Goal: Information Seeking & Learning: Learn about a topic

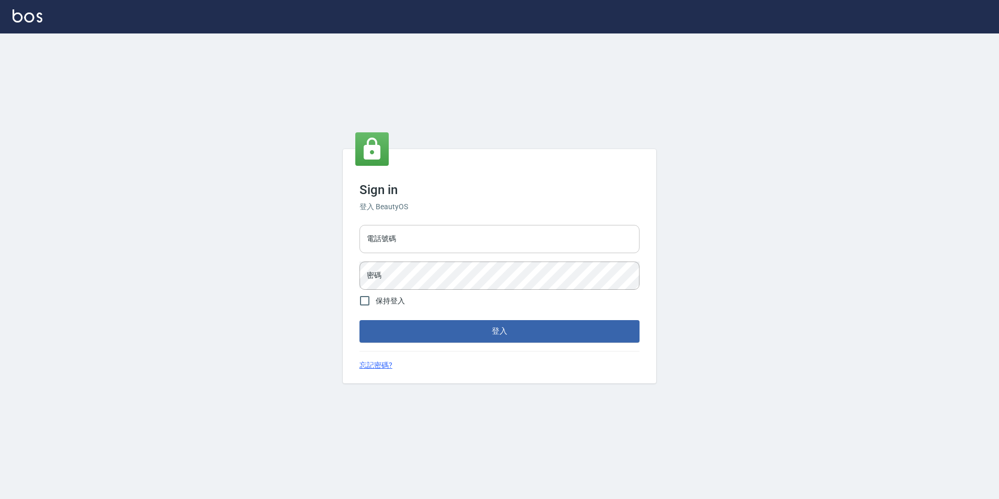
click at [458, 232] on input "電話號碼" at bounding box center [500, 239] width 280 height 28
type input "0923584688"
click at [360, 320] on button "登入" at bounding box center [500, 331] width 280 height 22
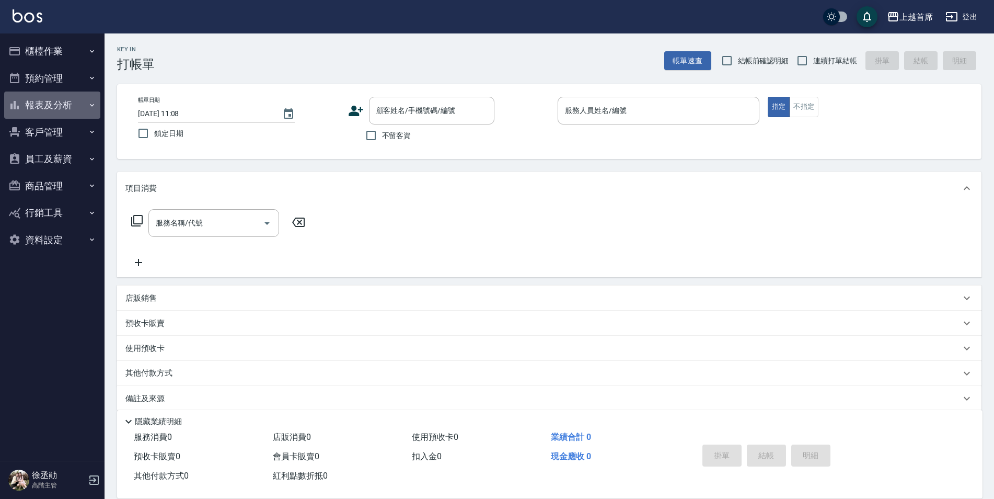
click at [84, 114] on button "報表及分析" at bounding box center [52, 104] width 96 height 27
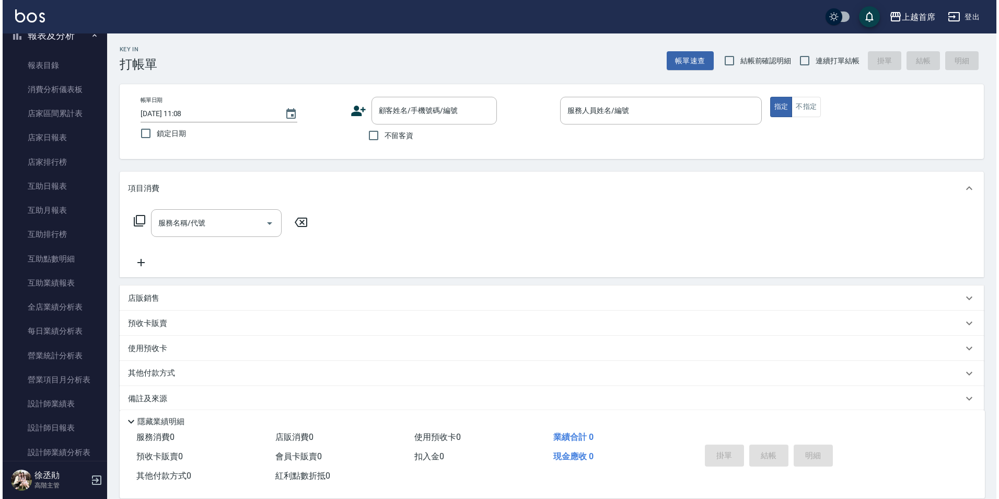
scroll to position [261, 0]
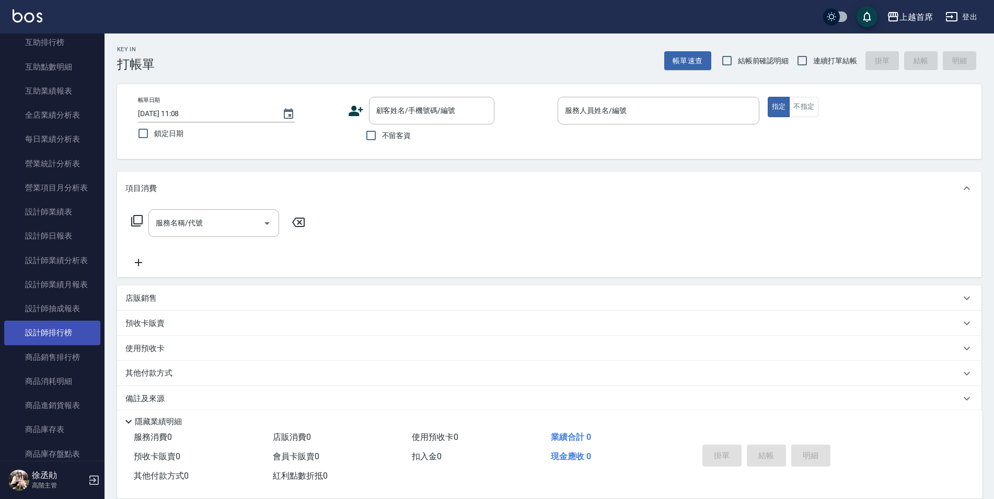
click at [68, 331] on link "設計師排行榜" at bounding box center [52, 332] width 96 height 24
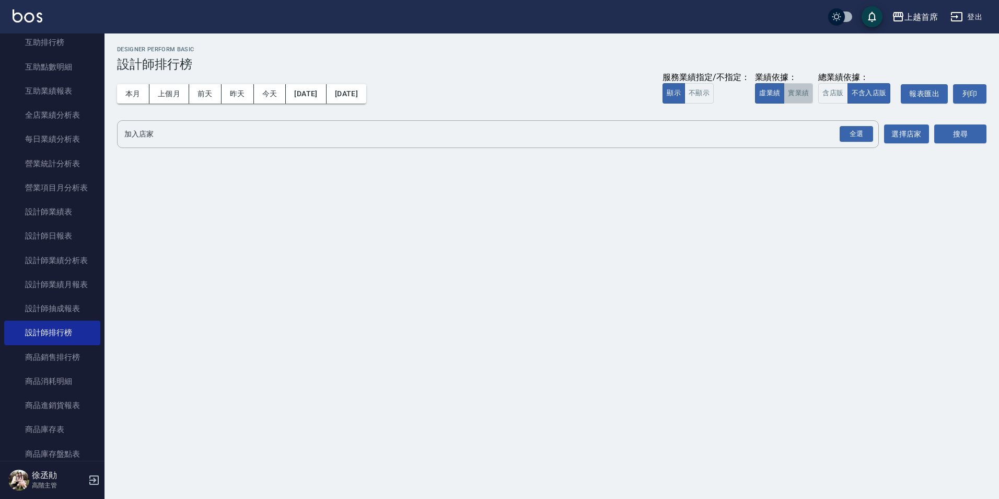
click at [806, 90] on button "實業績" at bounding box center [798, 93] width 29 height 20
click at [854, 134] on div "全選" at bounding box center [856, 134] width 33 height 16
click at [945, 139] on button "搜尋" at bounding box center [961, 134] width 52 height 19
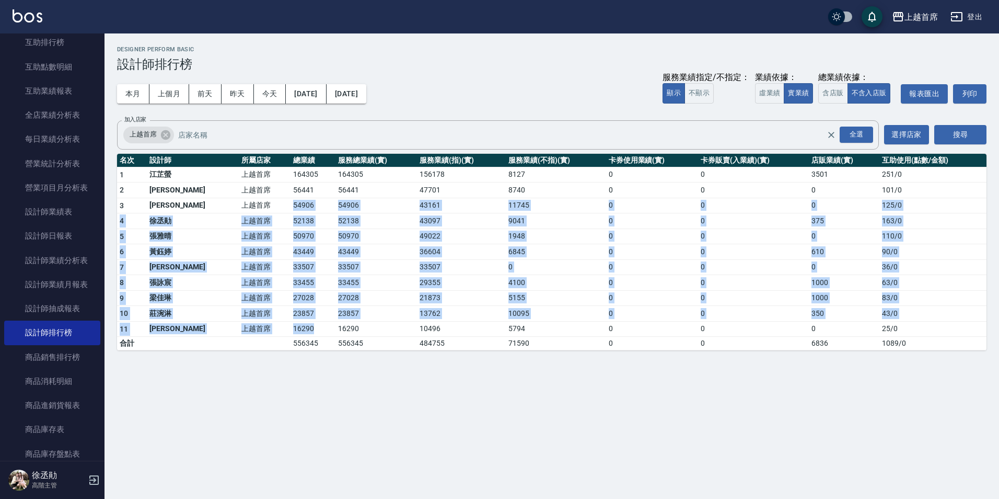
drag, startPoint x: 249, startPoint y: 198, endPoint x: 305, endPoint y: 321, distance: 134.8
click at [305, 321] on tbody "1 [PERSON_NAME]首席 164305 164305 156178 8127 0 0 3501 251 / 0 2 [PERSON_NAME] 上越…" at bounding box center [552, 258] width 870 height 183
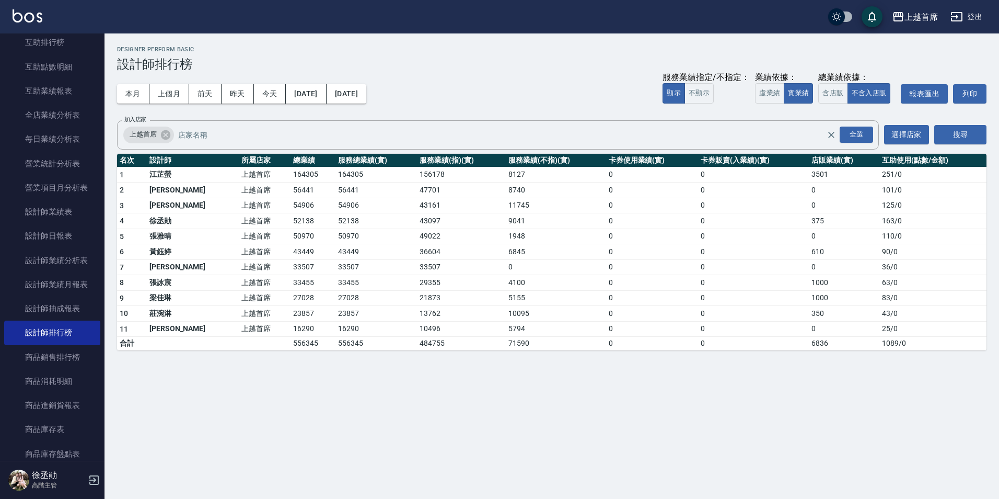
drag, startPoint x: 305, startPoint y: 321, endPoint x: 313, endPoint y: 373, distance: 52.9
click at [313, 373] on div "上越首席 [DATE] - [DATE] 設計師排行榜 列印時間： [DATE][PHONE_NUMBER]:08 Designer Perform Basi…" at bounding box center [499, 249] width 999 height 499
drag, startPoint x: 263, startPoint y: 295, endPoint x: 289, endPoint y: 298, distance: 26.4
click at [291, 298] on td "27028" at bounding box center [313, 298] width 45 height 16
drag, startPoint x: 289, startPoint y: 298, endPoint x: 307, endPoint y: 360, distance: 63.8
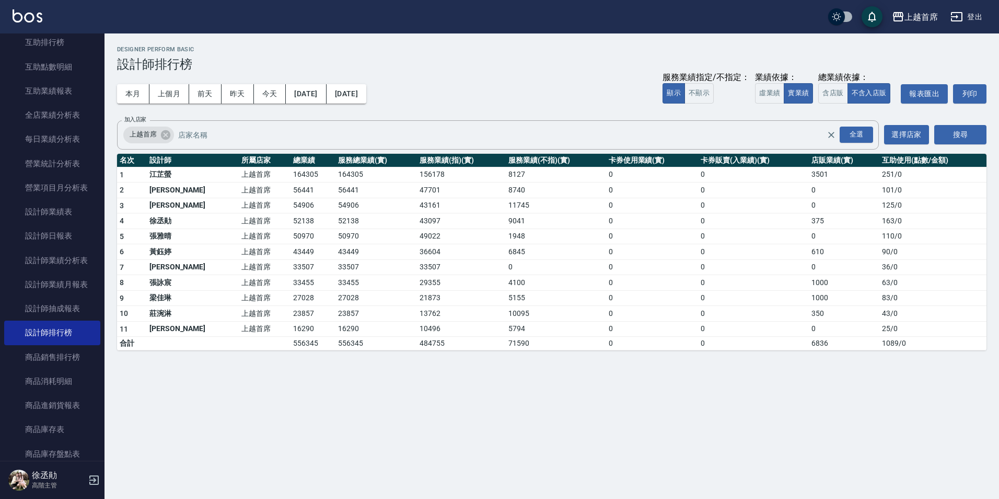
click at [307, 360] on div "上越首席 [DATE] - [DATE] 設計師排行榜 列印時間： [DATE][PHONE_NUMBER]:08 Designer Perform Basi…" at bounding box center [552, 197] width 895 height 329
drag, startPoint x: 150, startPoint y: 309, endPoint x: 290, endPoint y: 316, distance: 140.2
click at [290, 316] on tr "10 莊涴淋 上越首席 23857 23857 13762 10095 0 0 350 43 / 0" at bounding box center [552, 314] width 870 height 16
click at [286, 388] on div "上越首席 [DATE] - [DATE] 設計師排行榜 列印時間： [DATE][PHONE_NUMBER]:08 Designer Perform Basi…" at bounding box center [499, 249] width 999 height 499
click at [173, 95] on button "上個月" at bounding box center [170, 93] width 40 height 19
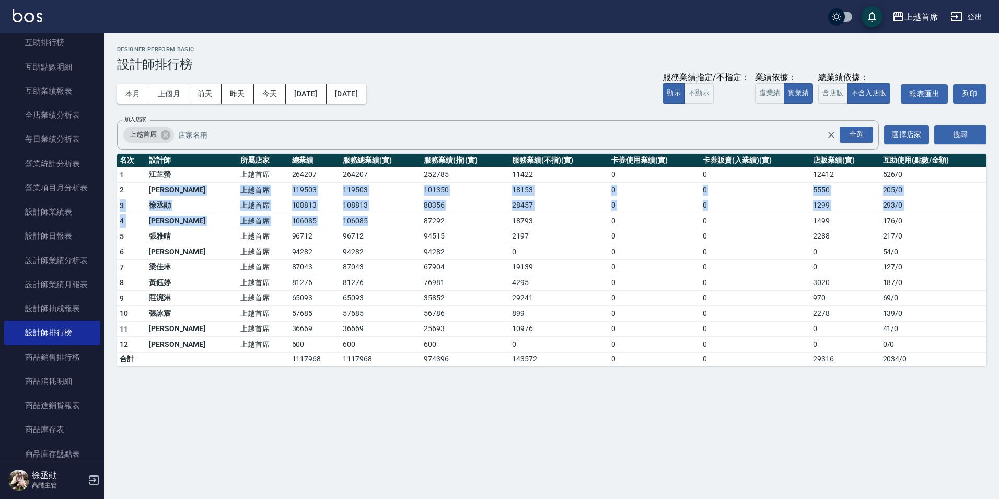
drag, startPoint x: 179, startPoint y: 189, endPoint x: 378, endPoint y: 215, distance: 200.4
click at [378, 215] on tbody "1 [PERSON_NAME]首席 264207 264207 252785 11422 0 0 12412 526 / 0 2 [PERSON_NAME] …" at bounding box center [552, 266] width 870 height 199
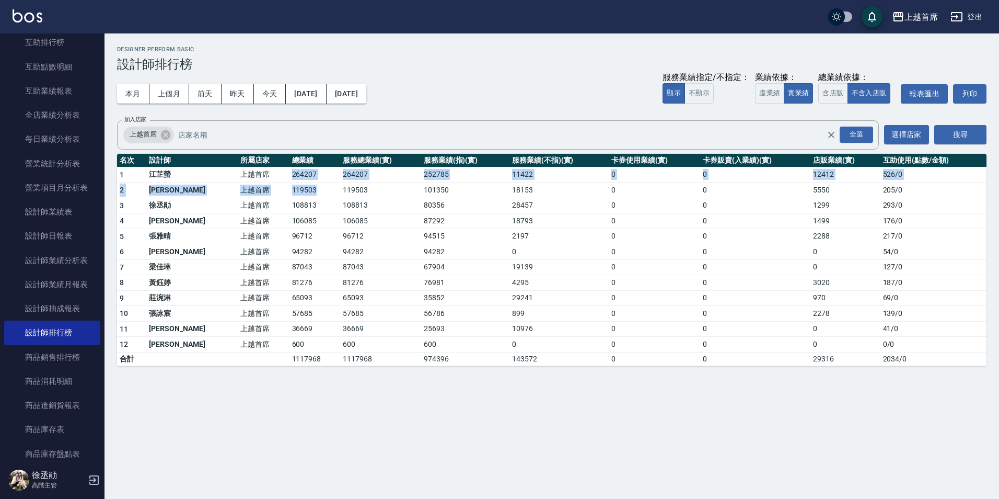
drag, startPoint x: 259, startPoint y: 173, endPoint x: 304, endPoint y: 183, distance: 46.2
click at [304, 183] on tbody "1 [PERSON_NAME]首席 264207 264207 252785 11422 0 0 12412 526 / 0 2 [PERSON_NAME] …" at bounding box center [552, 266] width 870 height 199
click at [305, 184] on td "119503" at bounding box center [315, 190] width 51 height 16
click at [326, 96] on button "[DATE]" at bounding box center [306, 93] width 40 height 19
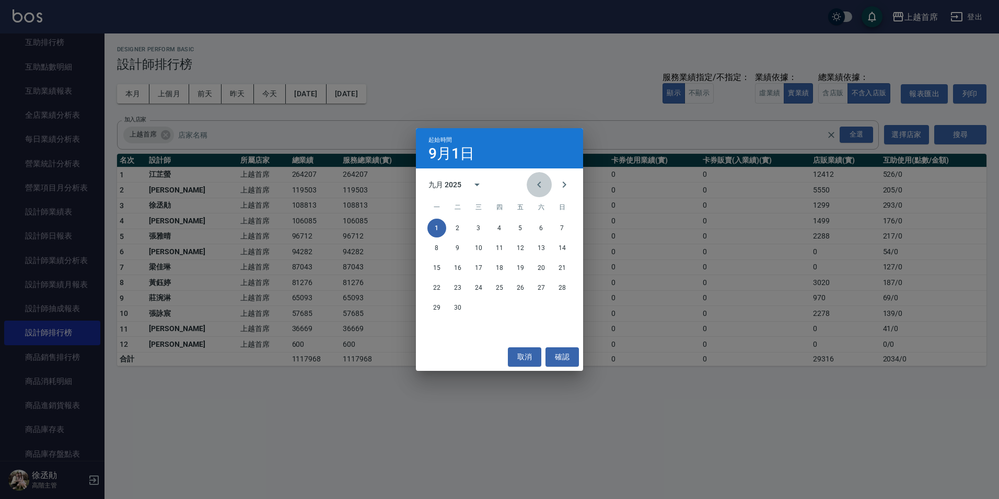
click at [535, 181] on icon "Previous month" at bounding box center [539, 184] width 13 height 13
click at [563, 305] on button "31" at bounding box center [562, 307] width 19 height 19
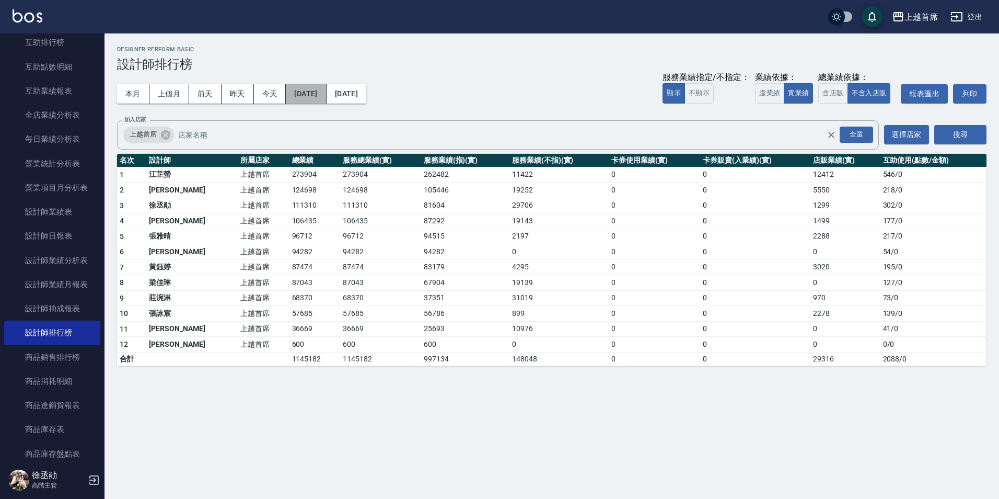
click at [302, 90] on button "[DATE]" at bounding box center [306, 93] width 40 height 19
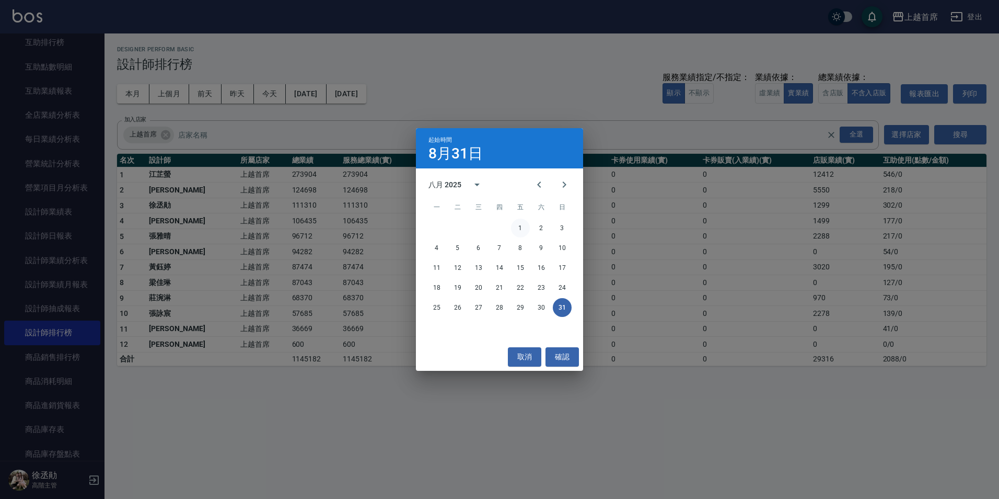
click at [523, 224] on button "1" at bounding box center [520, 228] width 19 height 19
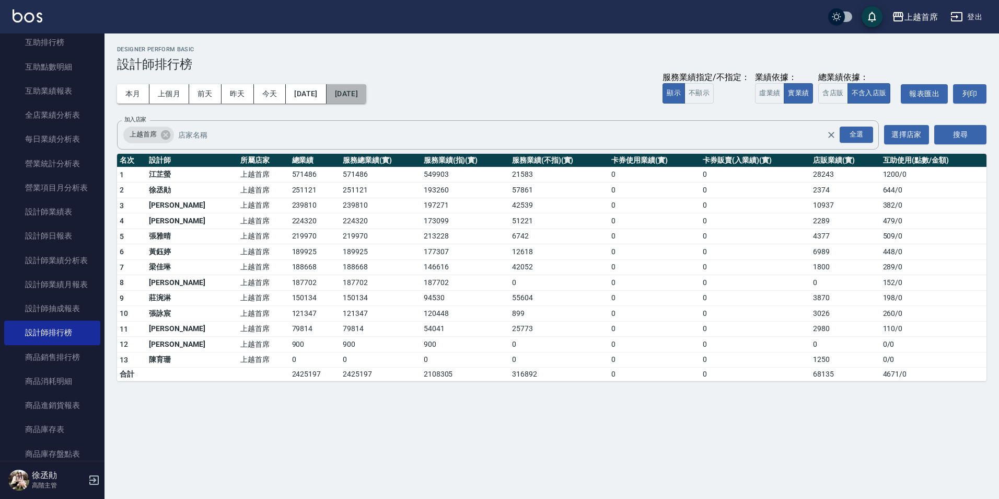
click at [366, 99] on button "[DATE]" at bounding box center [347, 93] width 40 height 19
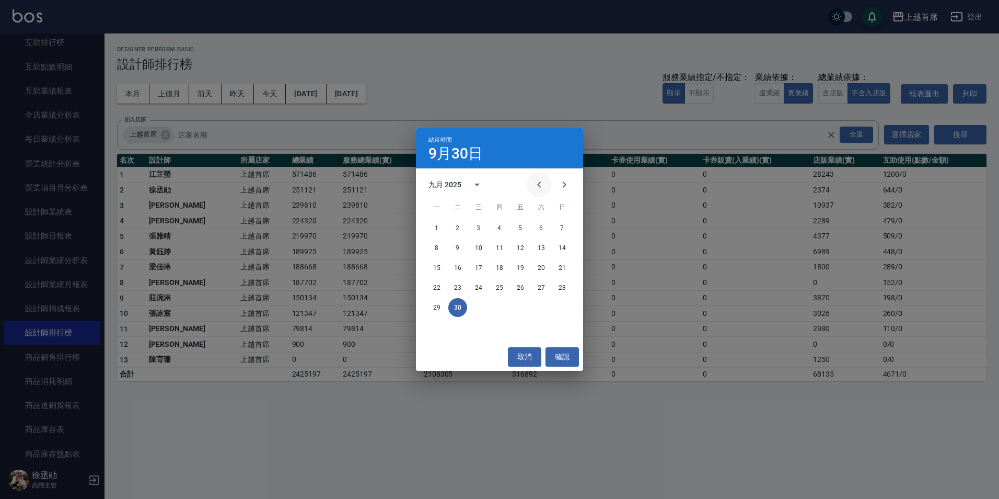
click at [530, 183] on button "Previous month" at bounding box center [539, 184] width 25 height 25
click at [564, 309] on button "31" at bounding box center [562, 307] width 19 height 19
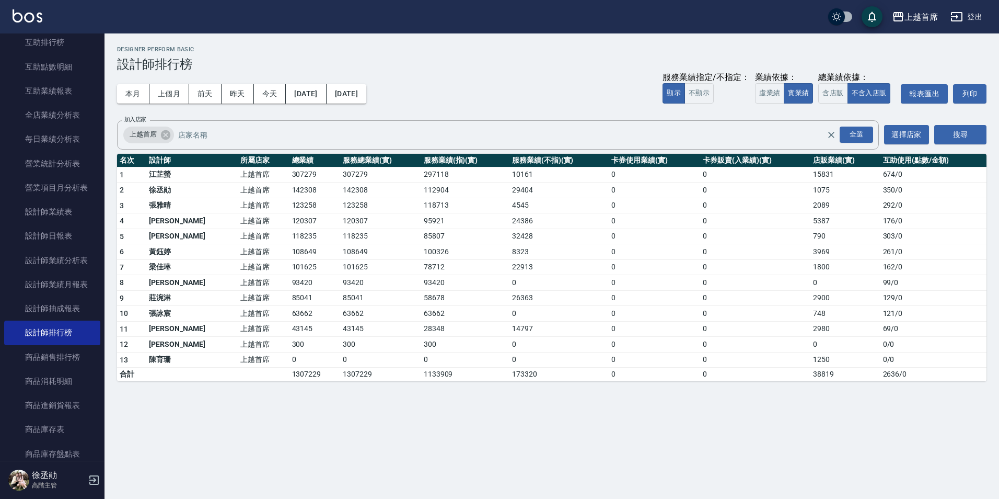
drag, startPoint x: 316, startPoint y: 102, endPoint x: 312, endPoint y: 108, distance: 6.7
click at [311, 108] on div "本月 上個月 前天 昨天 今天 [DATE] [DATE] 服務業績指定/不指定： 顯示 不顯示 業績依據： 虛業績 實業績 總業績依據： 含店販 不含入店販…" at bounding box center [552, 94] width 870 height 44
click at [314, 103] on button "[DATE]" at bounding box center [306, 93] width 40 height 19
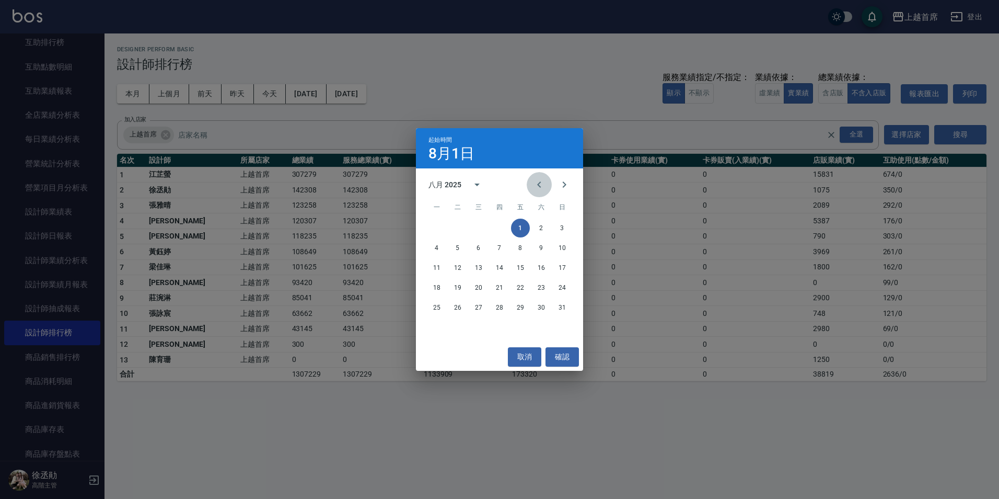
click at [548, 184] on button "Previous month" at bounding box center [539, 184] width 25 height 25
click at [463, 234] on button "1" at bounding box center [458, 228] width 19 height 19
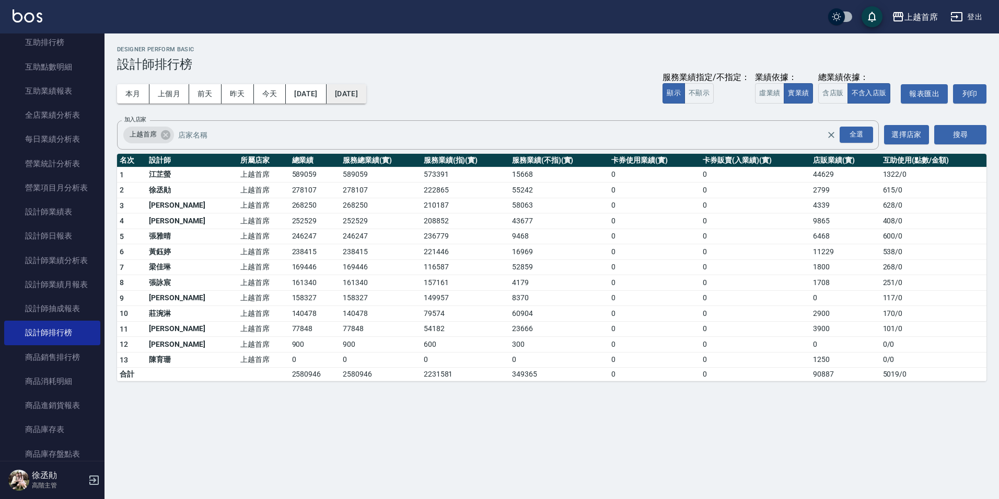
click at [353, 93] on button "[DATE]" at bounding box center [347, 93] width 40 height 19
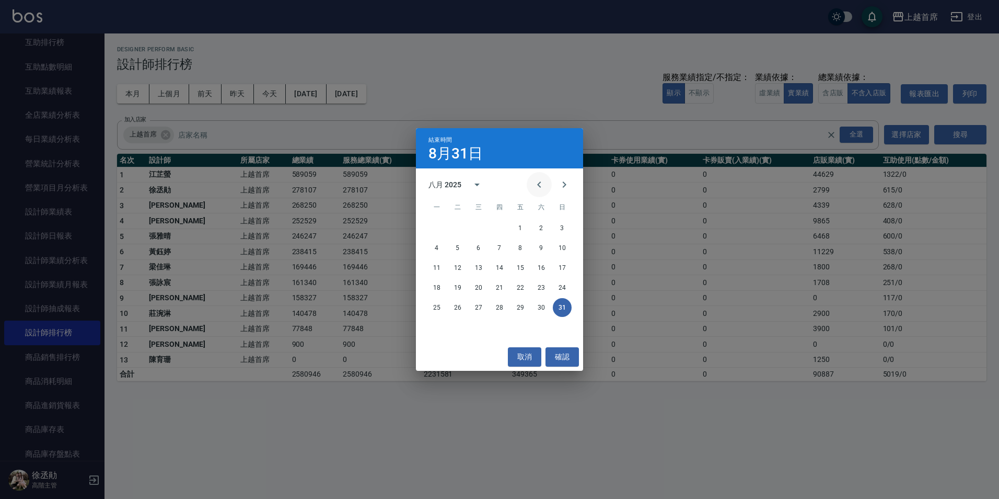
click at [540, 181] on icon "Previous month" at bounding box center [539, 184] width 13 height 13
click at [492, 302] on button "31" at bounding box center [499, 307] width 19 height 19
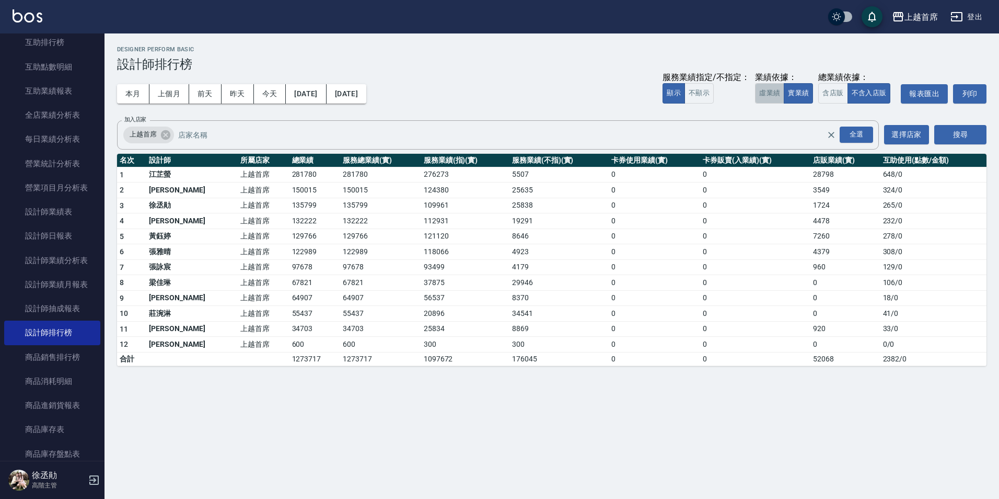
click at [761, 100] on button "虛業績" at bounding box center [769, 93] width 29 height 20
click at [972, 21] on button "登出" at bounding box center [967, 16] width 40 height 19
